Goal: Information Seeking & Learning: Find specific fact

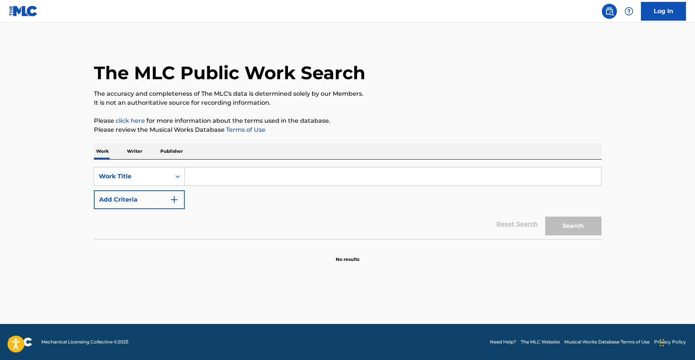
click at [237, 177] on input "Search Form" at bounding box center [393, 176] width 416 height 18
paste input "Brain Power"
type input "Brain Power"
click at [590, 230] on button "Search" at bounding box center [573, 226] width 56 height 19
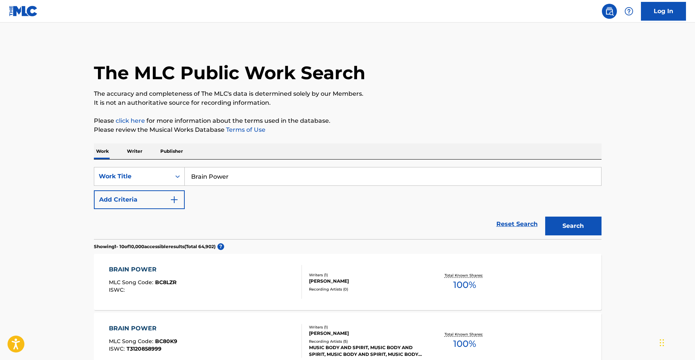
scroll to position [38, 0]
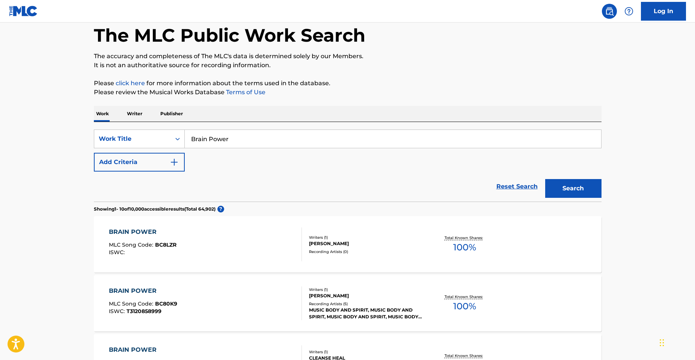
click at [332, 298] on div "ANGELO MARIO FRANZA" at bounding box center [365, 295] width 113 height 7
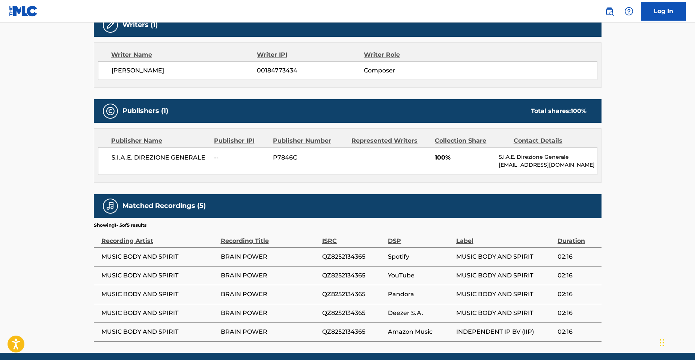
scroll to position [280, 0]
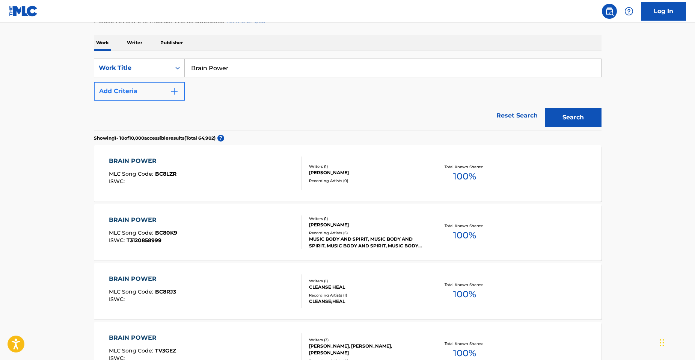
scroll to position [113, 0]
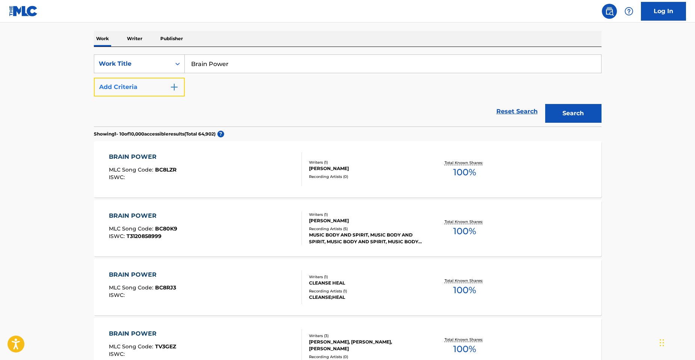
click at [161, 80] on button "Add Criteria" at bounding box center [139, 87] width 91 height 19
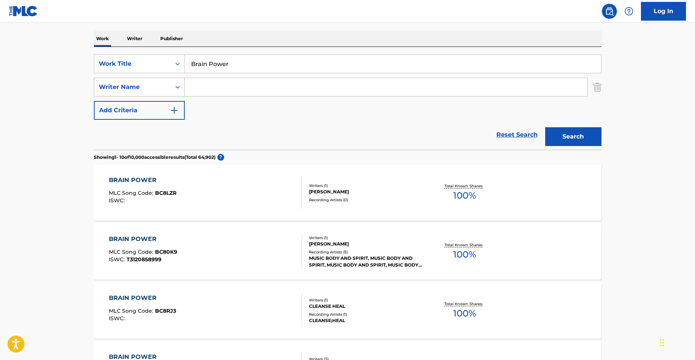
click at [154, 82] on div "Writer Name" at bounding box center [132, 87] width 77 height 14
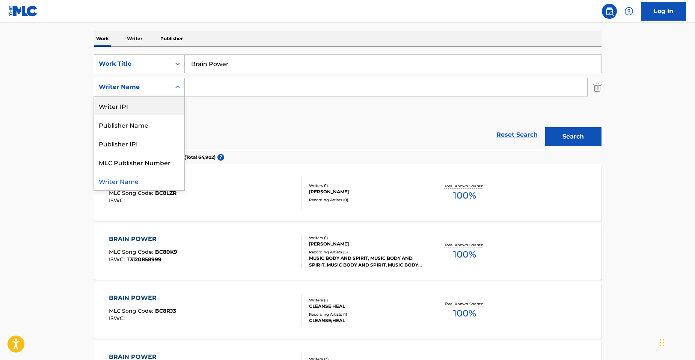
click at [169, 90] on div "Writer Name" at bounding box center [132, 87] width 77 height 14
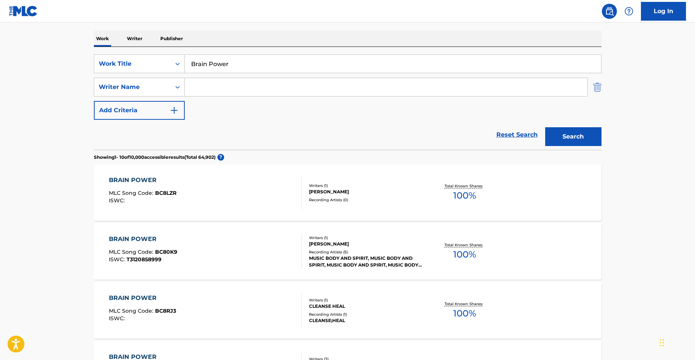
click at [598, 86] on img "Search Form" at bounding box center [597, 87] width 8 height 19
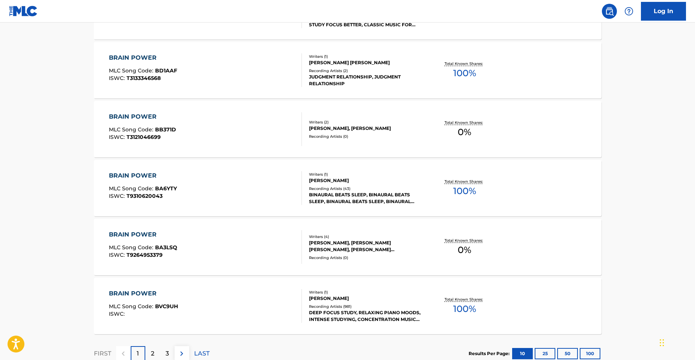
scroll to position [559, 0]
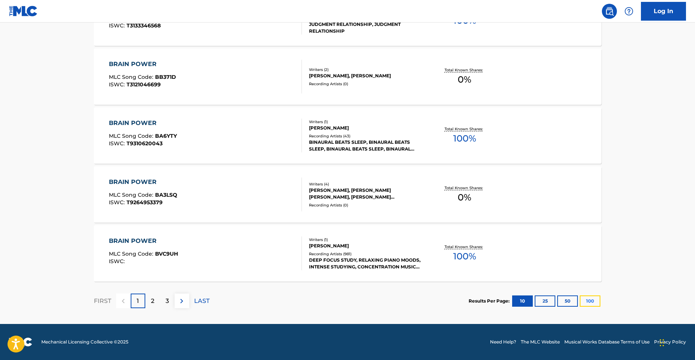
click at [596, 305] on button "100" at bounding box center [590, 300] width 21 height 11
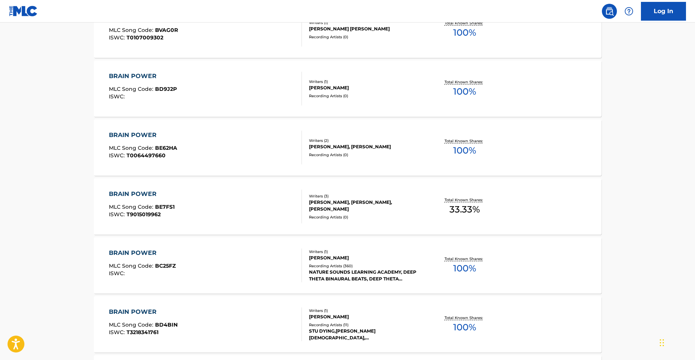
scroll to position [976, 0]
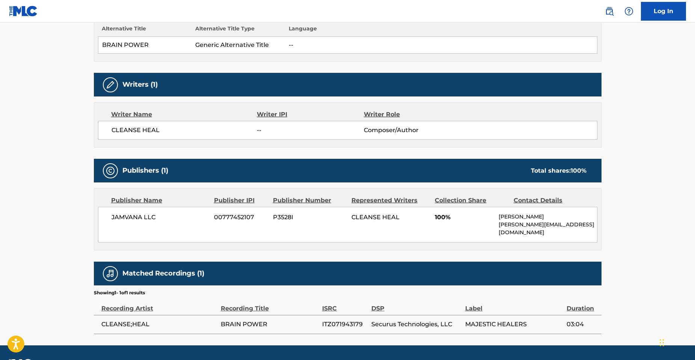
scroll to position [239, 0]
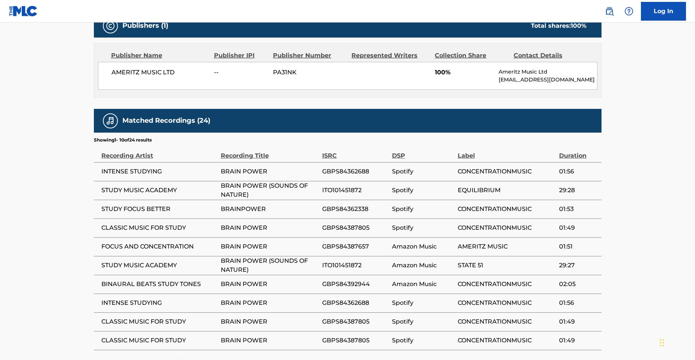
scroll to position [401, 0]
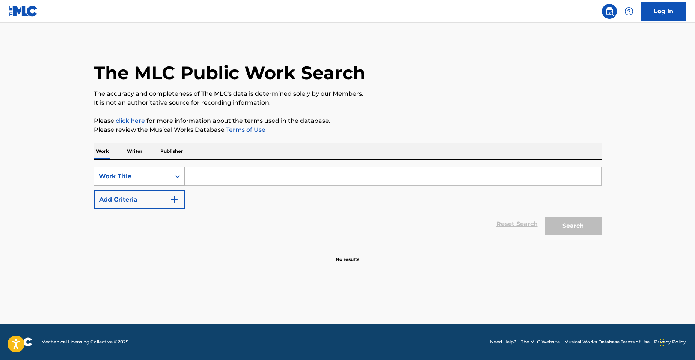
click at [134, 178] on div "Work Title" at bounding box center [133, 176] width 68 height 9
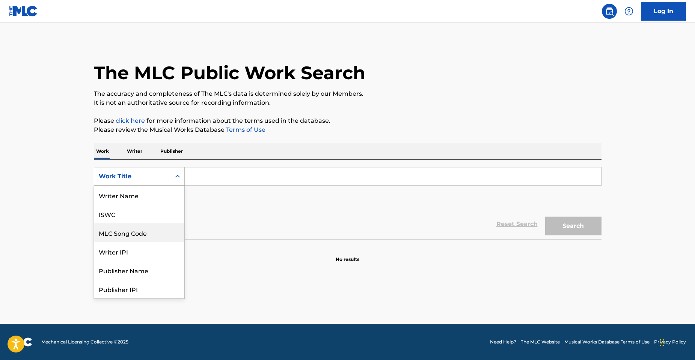
click at [116, 235] on div "MLC Song Code" at bounding box center [139, 232] width 90 height 19
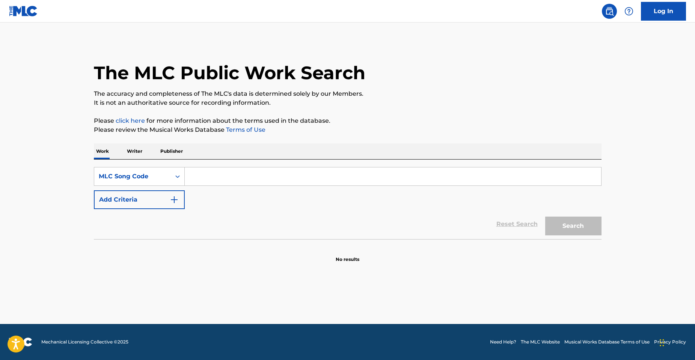
click at [241, 168] on input "Search Form" at bounding box center [393, 176] width 416 height 18
paste input "L2688X"
type input "L2688X"
click at [545, 217] on button "Search" at bounding box center [573, 226] width 56 height 19
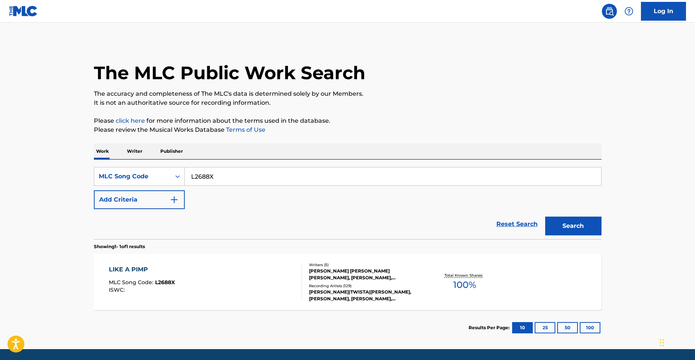
click at [362, 288] on div "Recording Artists ( 129 )" at bounding box center [365, 286] width 113 height 6
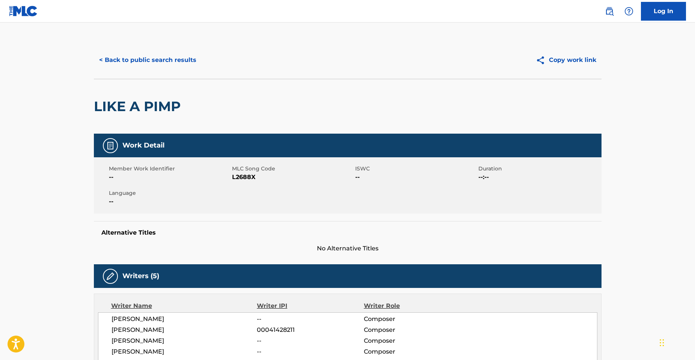
click at [358, 287] on div "Writers (5)" at bounding box center [348, 276] width 508 height 24
click at [112, 58] on button "< Back to public search results" at bounding box center [148, 60] width 108 height 19
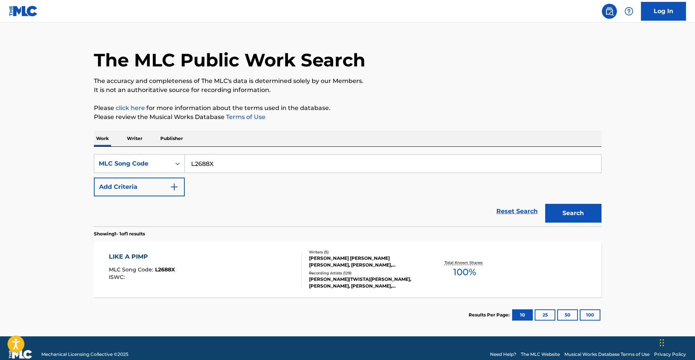
scroll to position [25, 0]
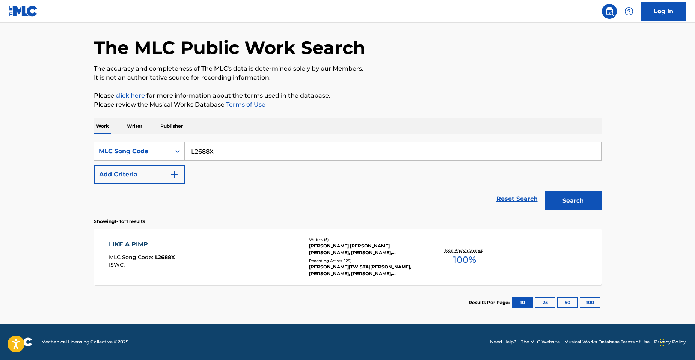
click at [213, 149] on input "L2688X" at bounding box center [393, 151] width 416 height 18
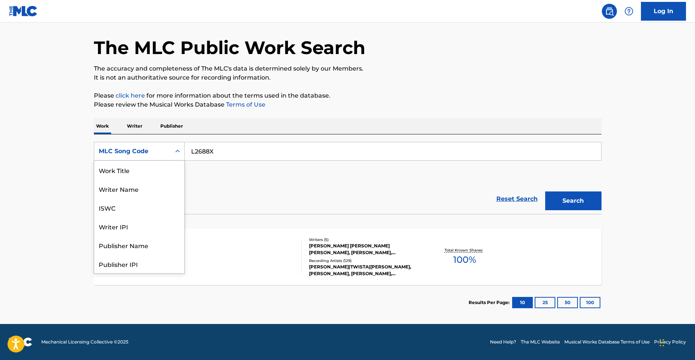
click at [133, 152] on div "MLC Song Code" at bounding box center [133, 151] width 68 height 9
click at [129, 173] on div "Work Title" at bounding box center [139, 170] width 90 height 19
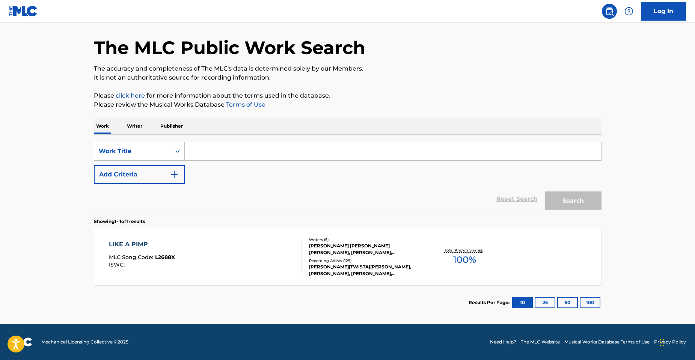
click at [238, 149] on input "Search Form" at bounding box center [393, 151] width 416 height 18
click at [545, 191] on button "Search" at bounding box center [573, 200] width 56 height 19
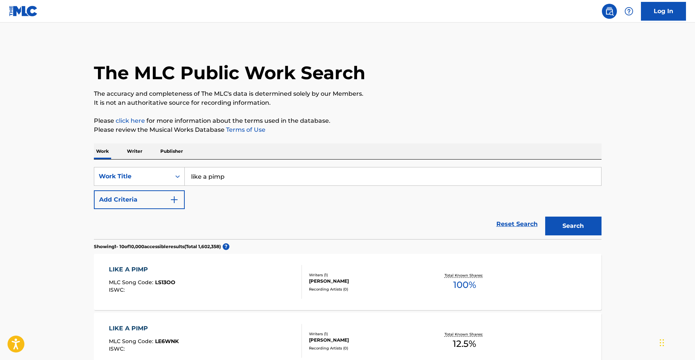
click at [249, 177] on input "like a pimp" at bounding box center [393, 176] width 416 height 18
type input "like a pimp remix"
click at [545, 217] on button "Search" at bounding box center [573, 226] width 56 height 19
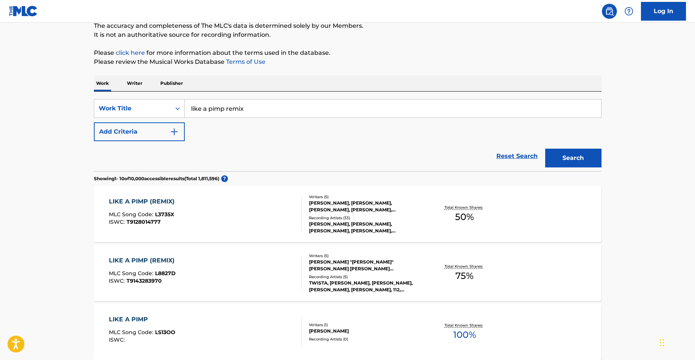
scroll to position [75, 0]
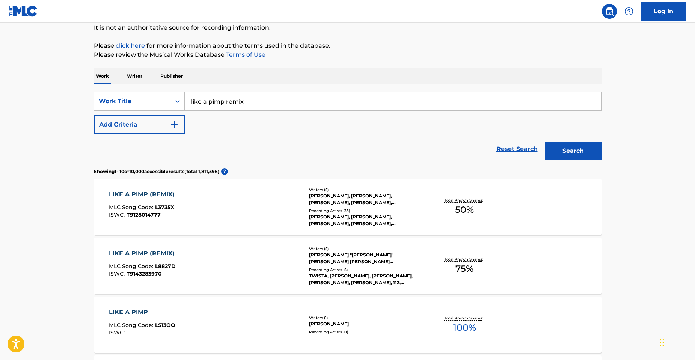
click at [226, 214] on div "LIKE A PIMP (REMIX) MLC Song Code : L3735X ISWC : T9128014777" at bounding box center [205, 207] width 193 height 34
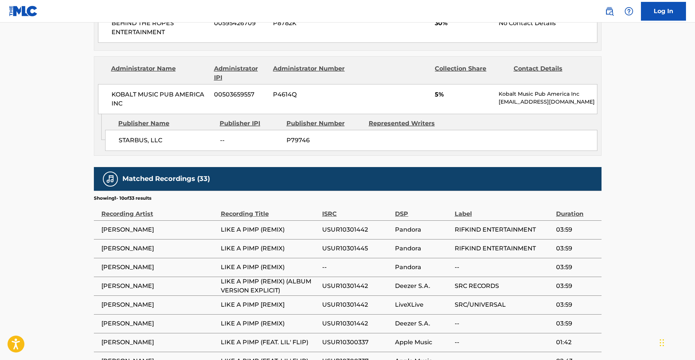
scroll to position [848, 0]
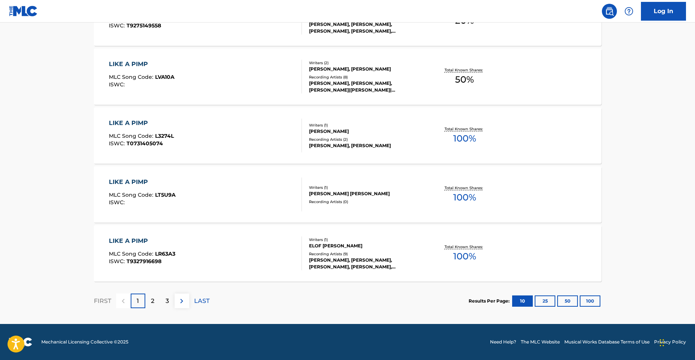
scroll to position [75, 0]
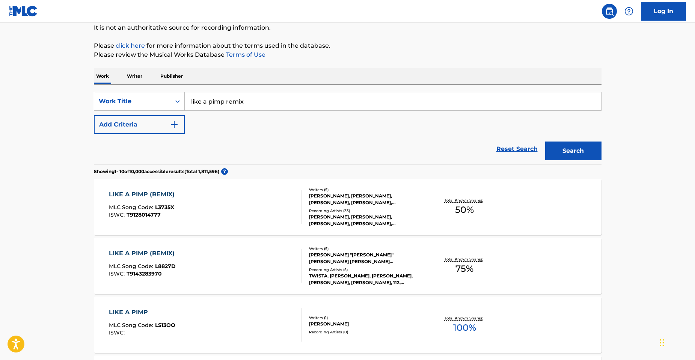
click at [348, 259] on div "[PERSON_NAME] "[PERSON_NAME]" [PERSON_NAME] [PERSON_NAME] [PERSON_NAME], [PERSO…" at bounding box center [365, 259] width 113 height 14
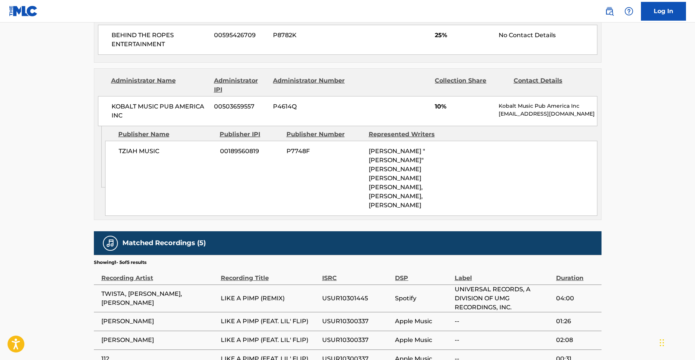
scroll to position [612, 0]
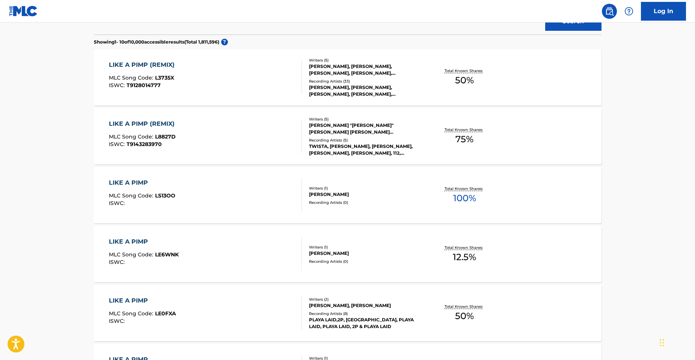
scroll to position [225, 0]
